Goal: Information Seeking & Learning: Learn about a topic

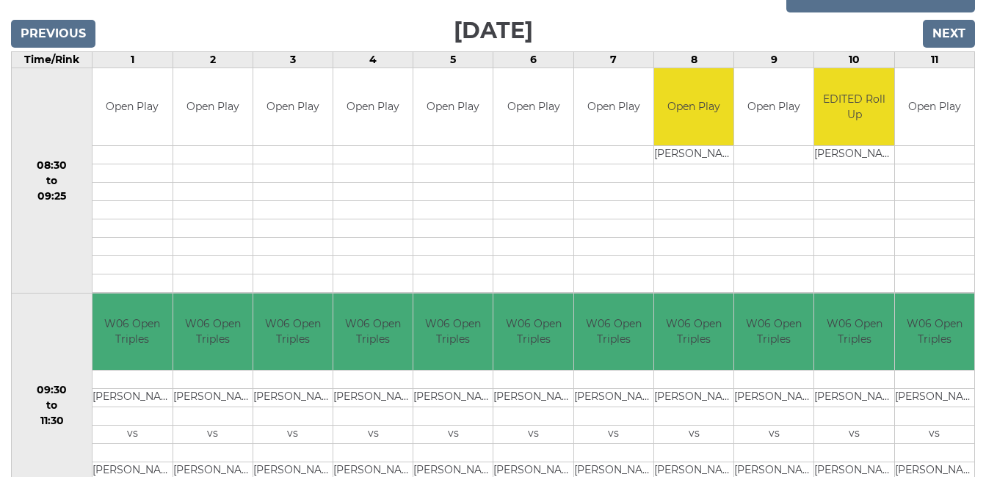
scroll to position [235, 0]
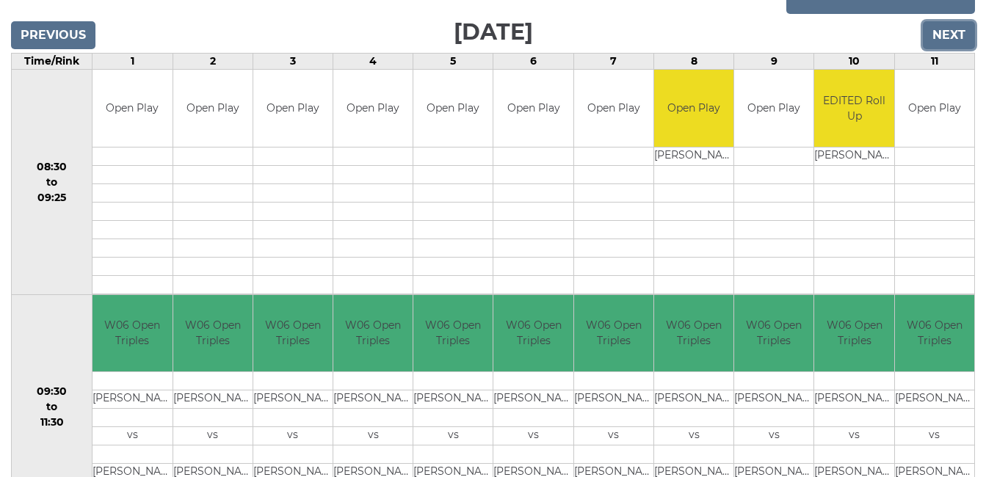
click at [951, 33] on input "Next" at bounding box center [949, 35] width 52 height 28
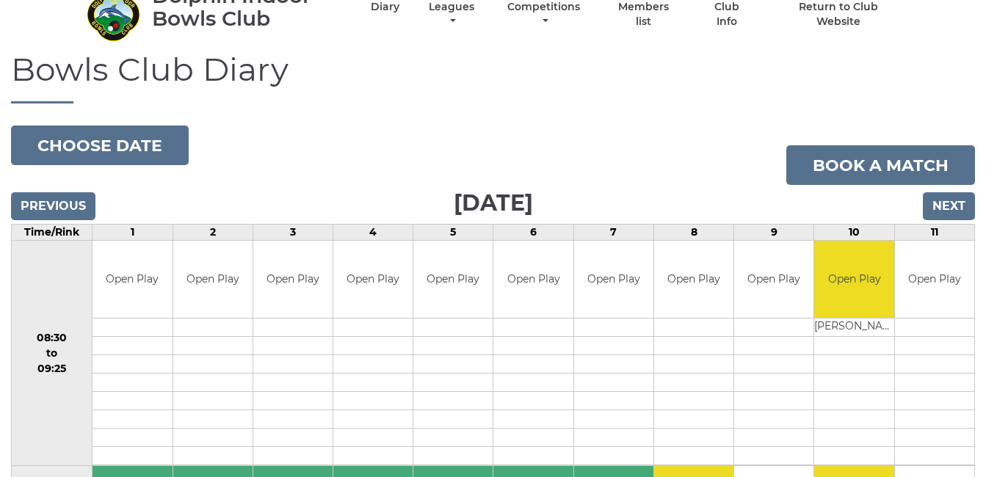
scroll to position [59, 0]
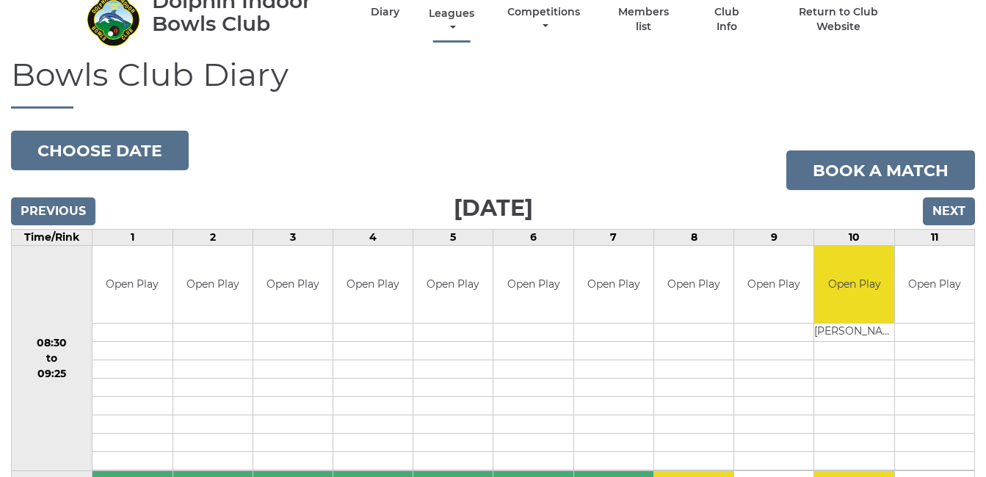
click at [446, 10] on link "Leagues" at bounding box center [451, 21] width 53 height 29
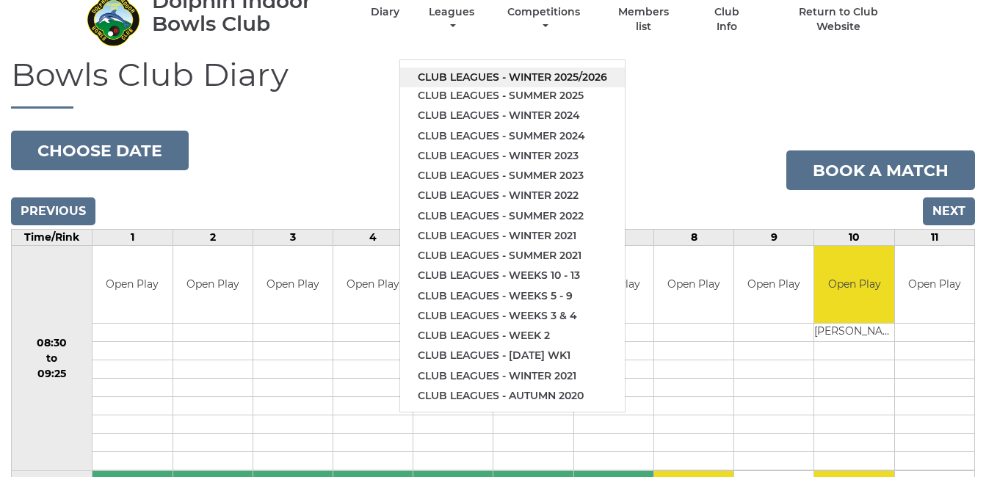
click at [536, 72] on link "Club leagues - Winter 2025/2026" at bounding box center [512, 78] width 225 height 20
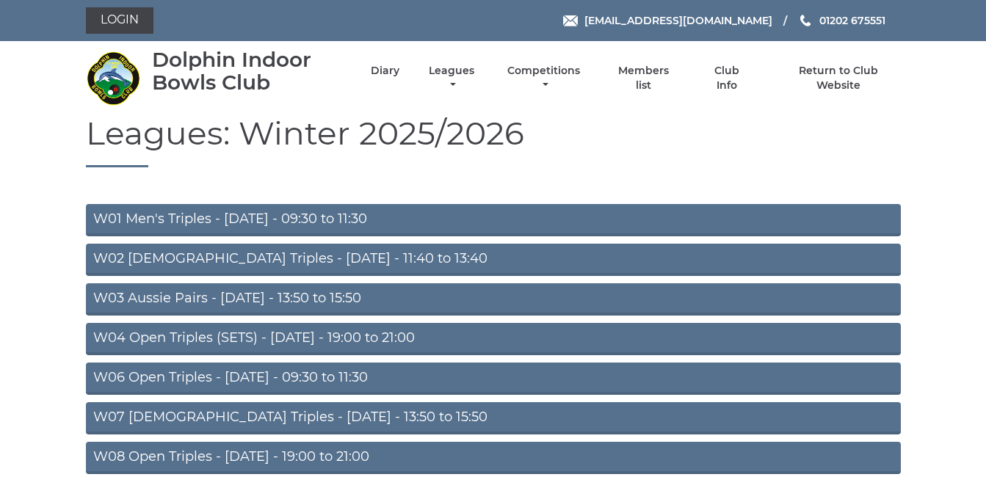
click at [246, 333] on link "W04 Open Triples (SETS) - Monday - 19:00 to 21:00" at bounding box center [493, 339] width 815 height 32
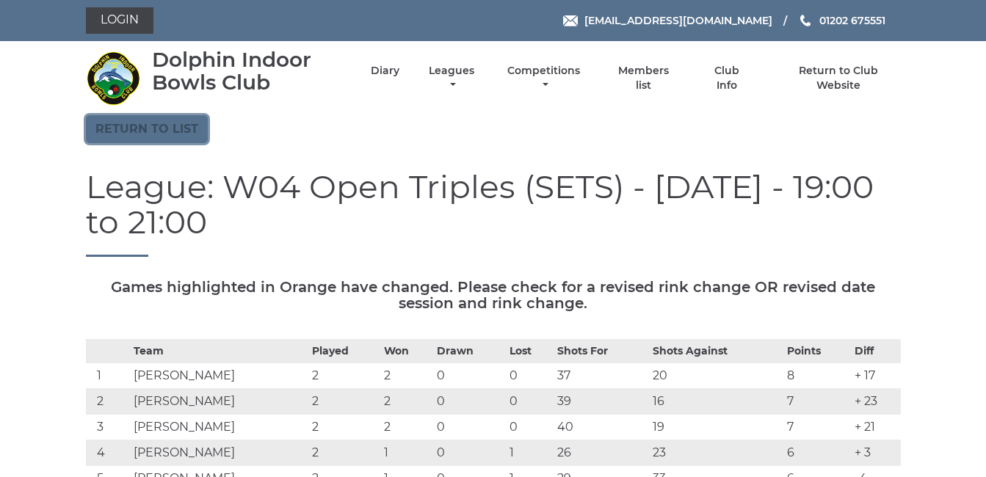
click at [141, 129] on link "Return to list" at bounding box center [147, 129] width 122 height 28
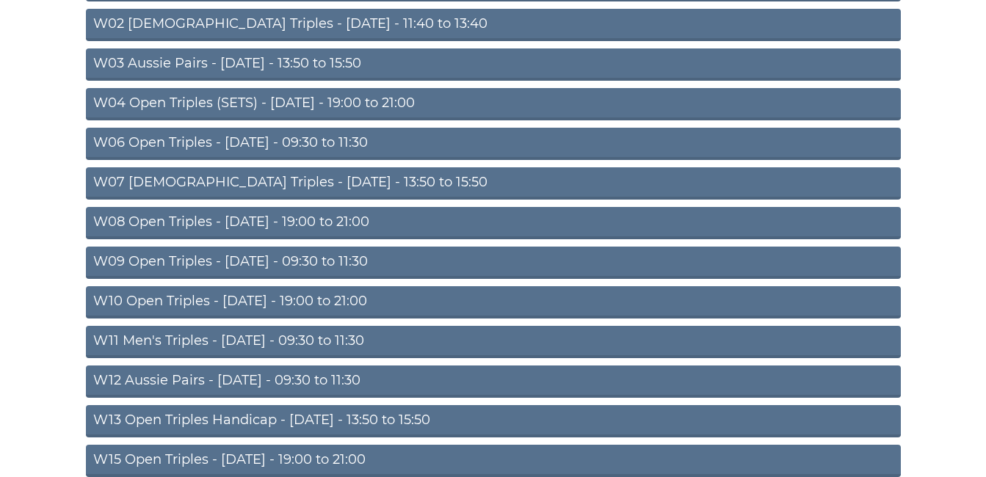
scroll to position [264, 0]
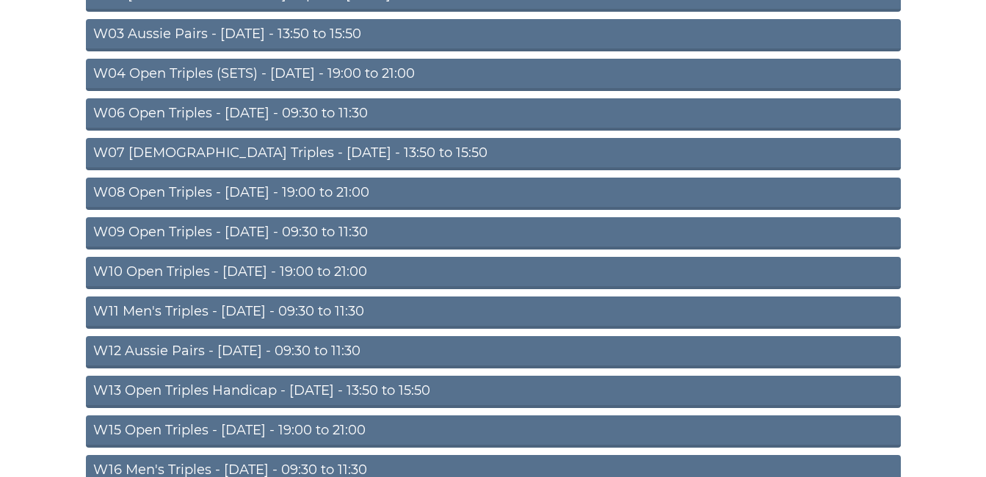
click at [189, 194] on link "W08 Open Triples - [DATE] - 19:00 to 21:00" at bounding box center [493, 194] width 815 height 32
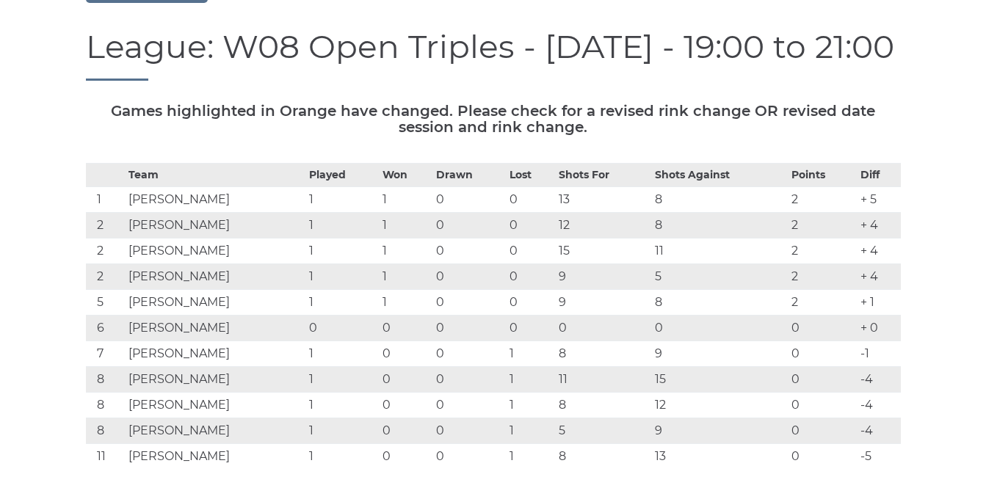
scroll to position [118, 0]
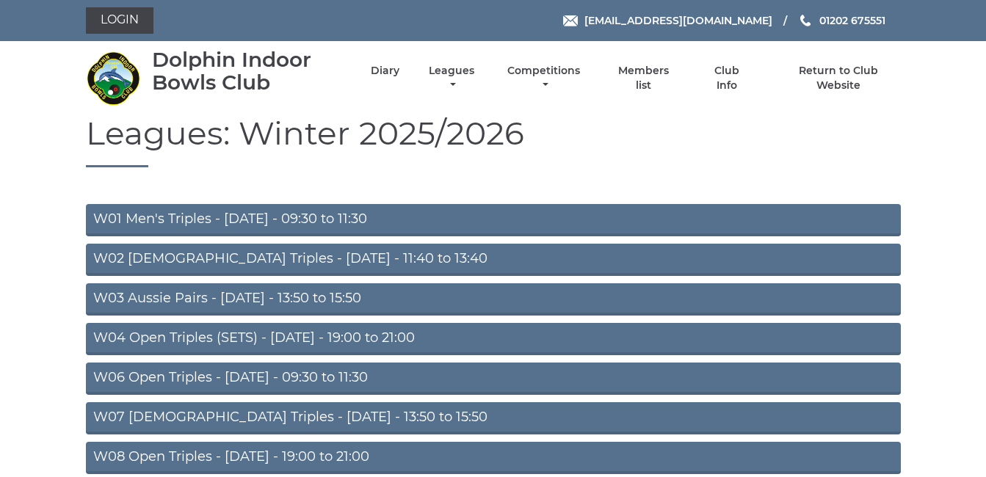
scroll to position [258, 0]
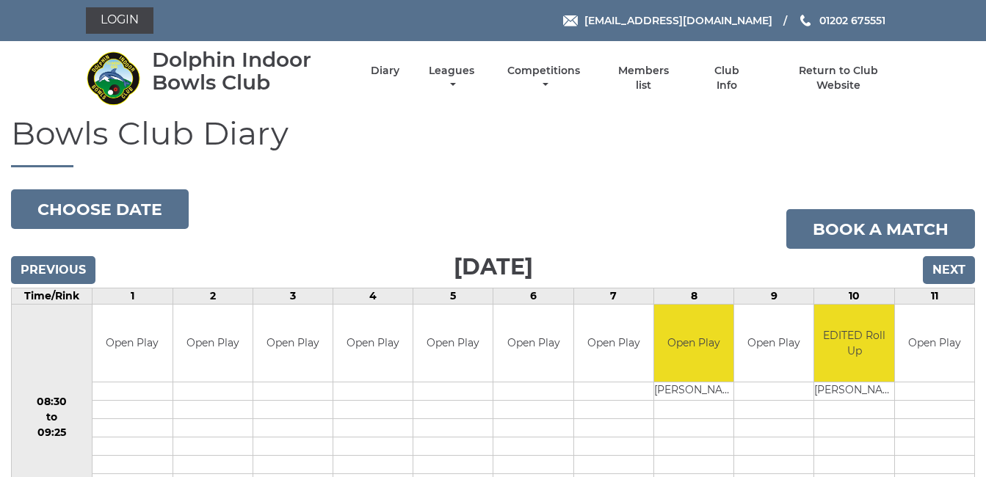
scroll to position [235, 0]
